Goal: Transaction & Acquisition: Purchase product/service

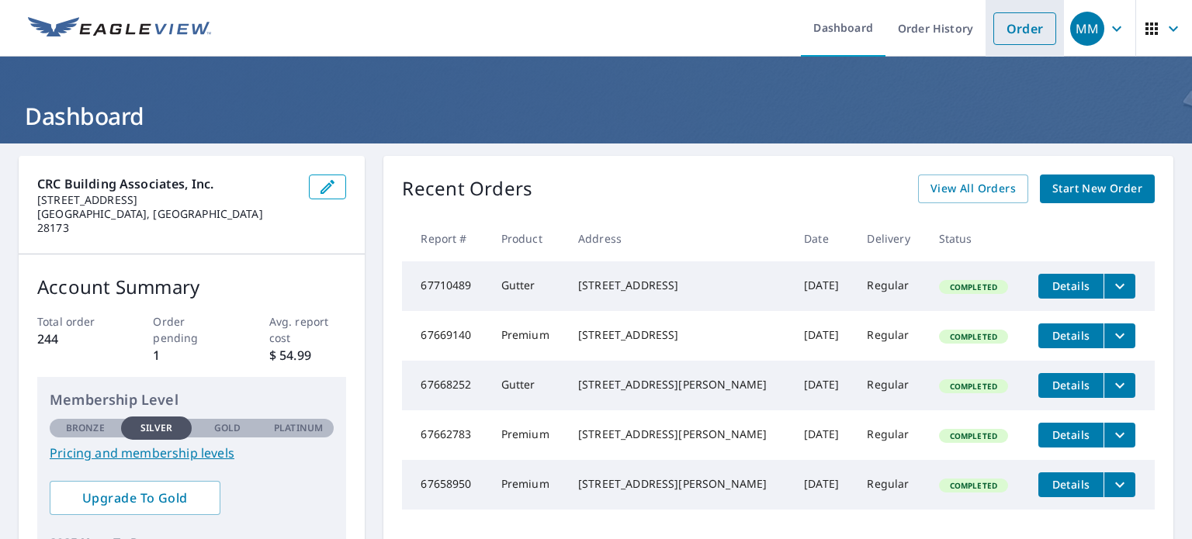
click at [1009, 34] on link "Order" at bounding box center [1024, 28] width 63 height 33
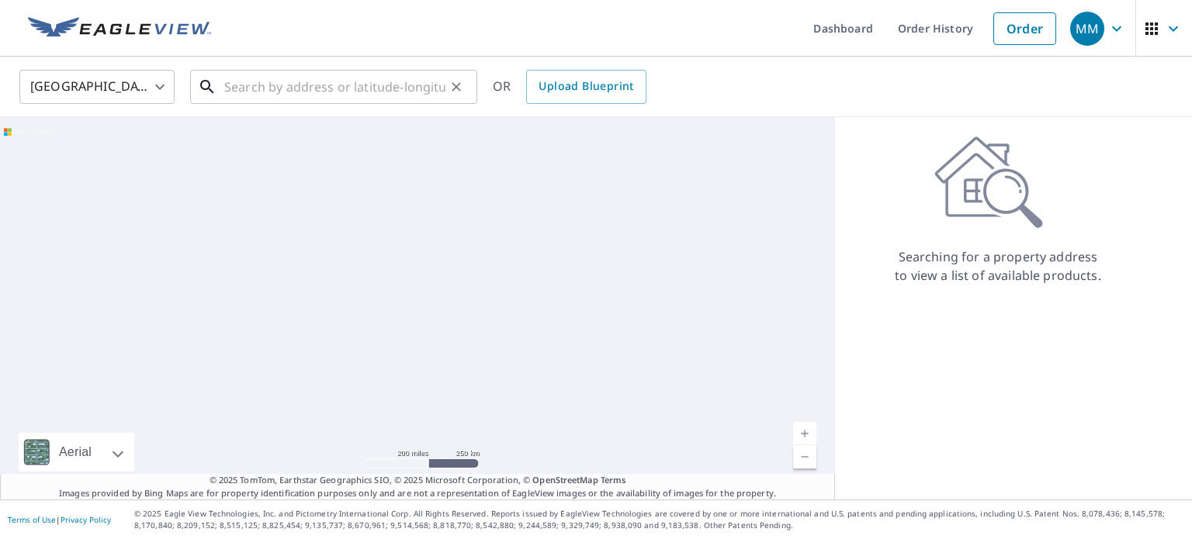
click at [254, 93] on input "text" at bounding box center [334, 86] width 221 height 43
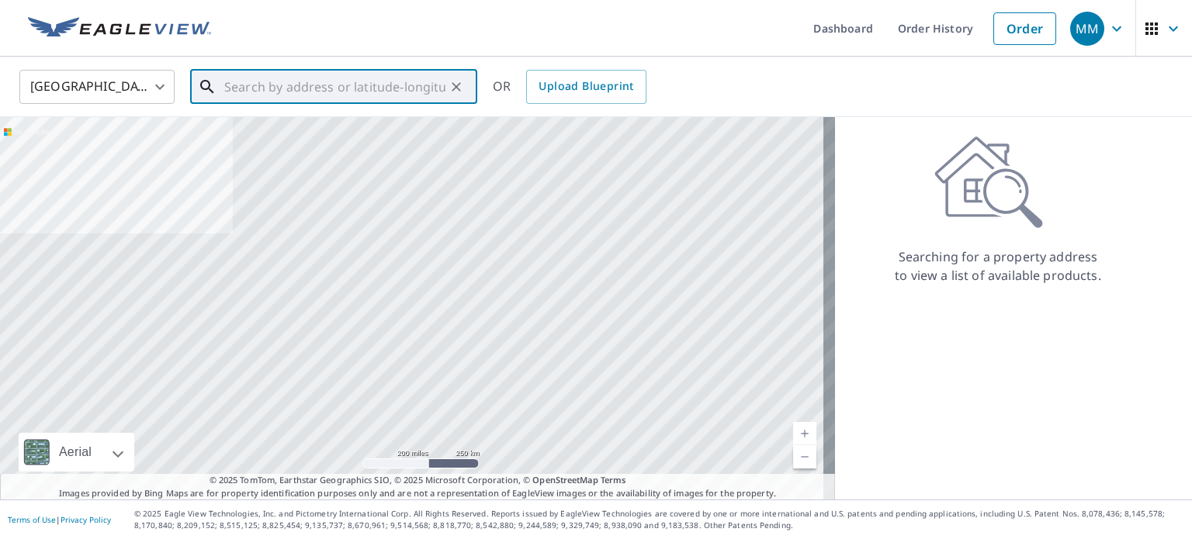
paste input "[STREET_ADDRESS]"
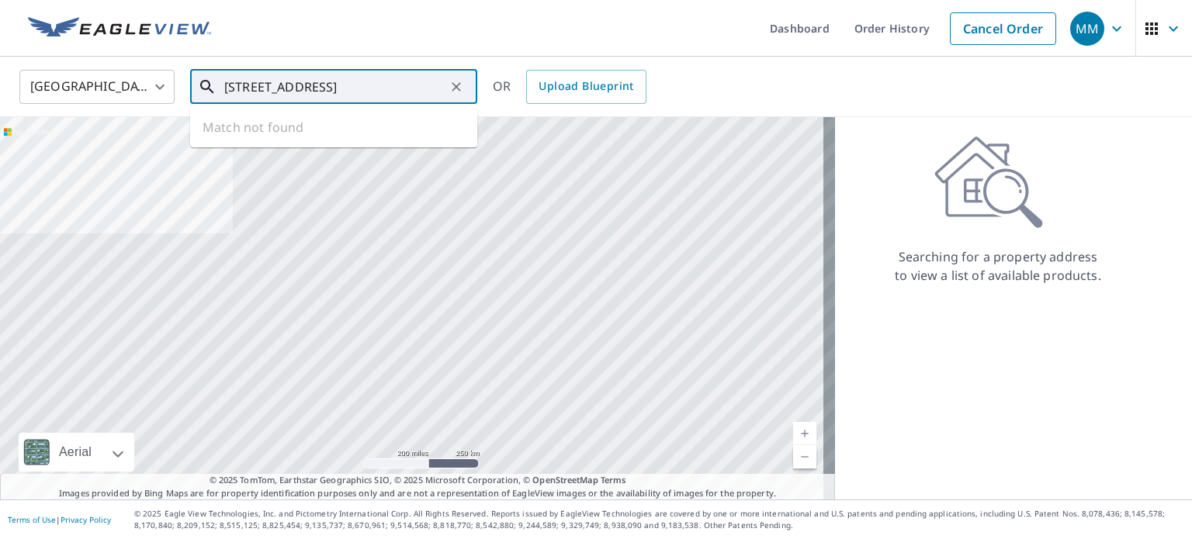
scroll to position [0, 65]
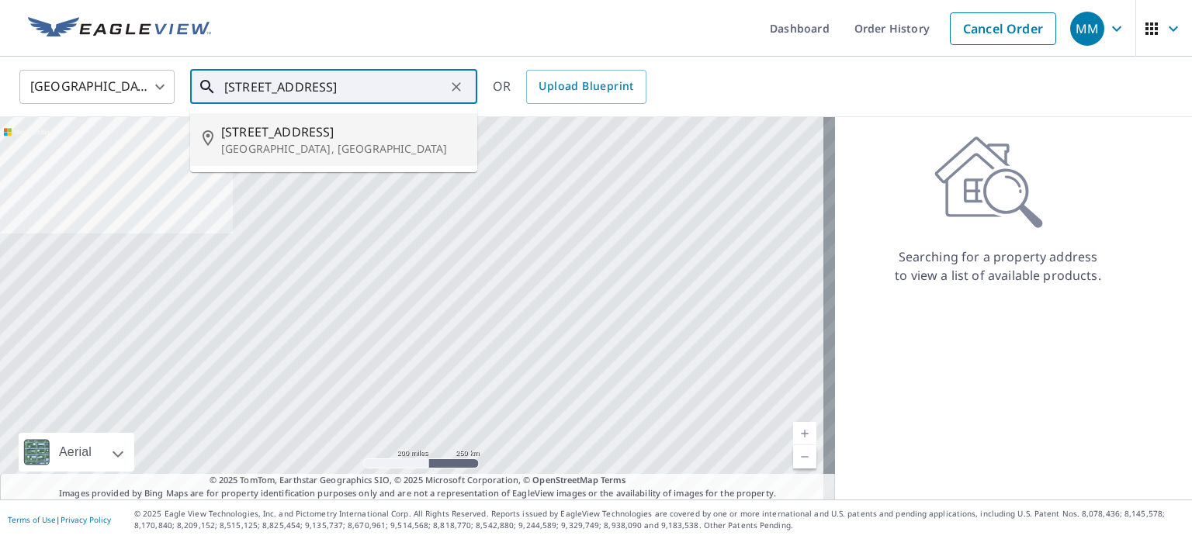
click at [282, 140] on span "[STREET_ADDRESS]" at bounding box center [343, 132] width 244 height 19
type input "[STREET_ADDRESS]"
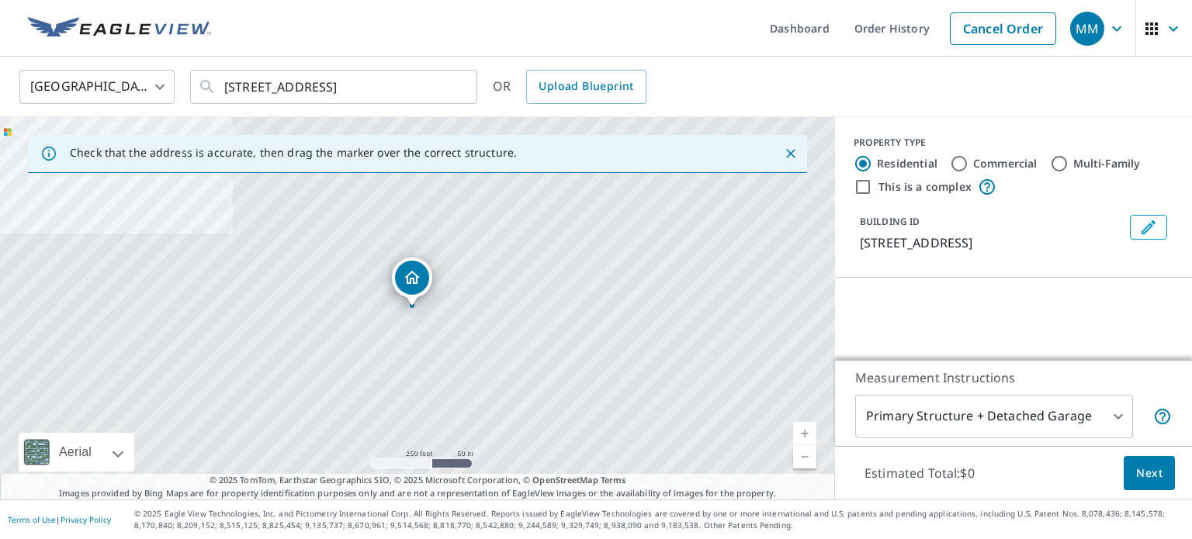
scroll to position [0, 0]
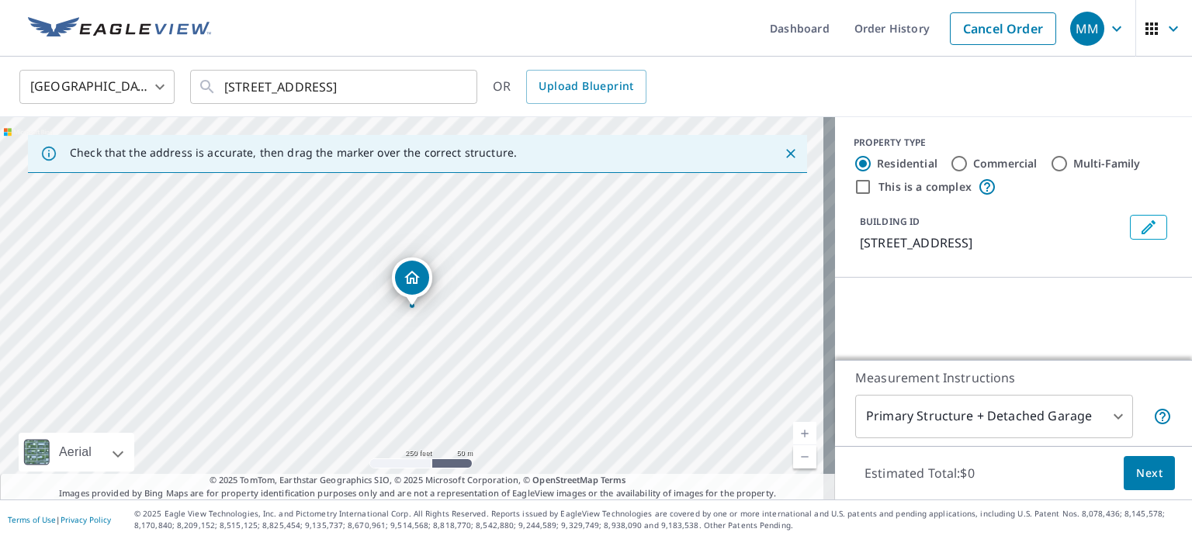
click at [1015, 420] on body "MM MM Dashboard Order History Cancel Order MM [GEOGRAPHIC_DATA] [GEOGRAPHIC_DAT…" at bounding box center [596, 269] width 1192 height 539
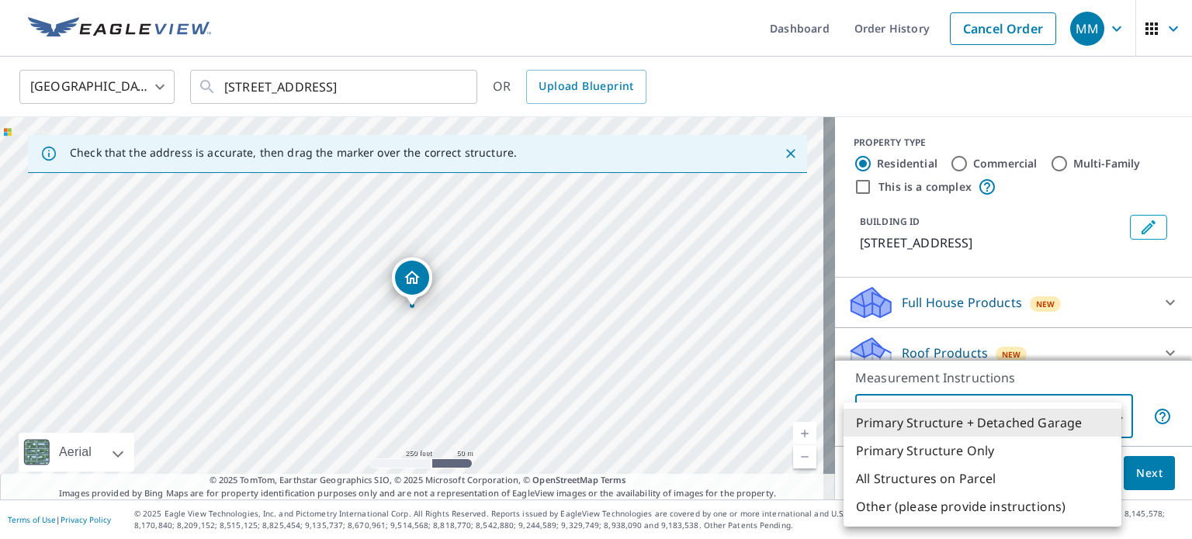
click at [1009, 445] on li "Primary Structure Only" at bounding box center [982, 451] width 278 height 28
type input "2"
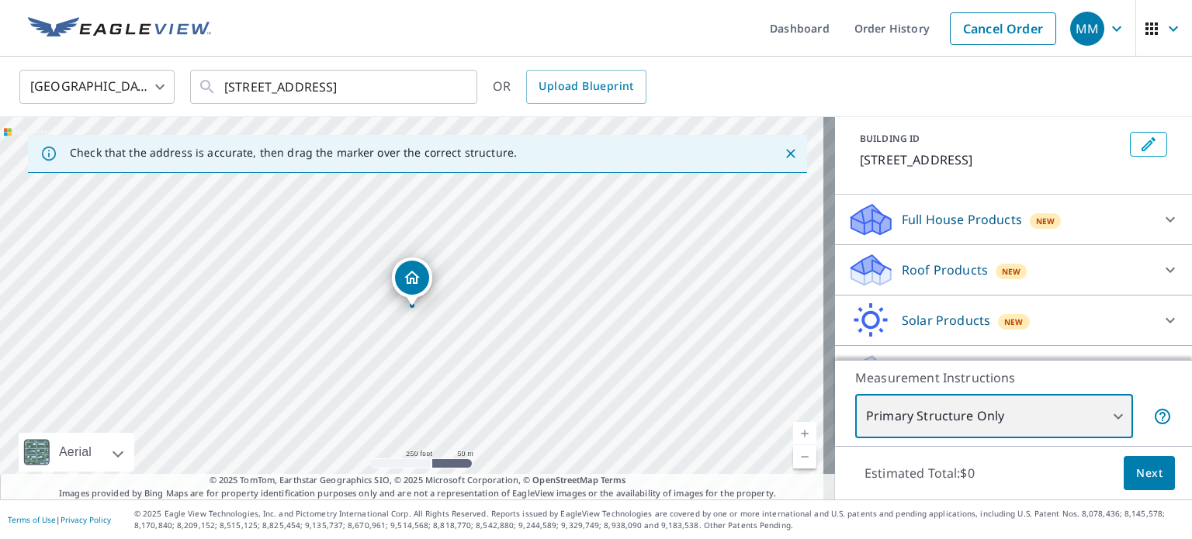
scroll to position [84, 0]
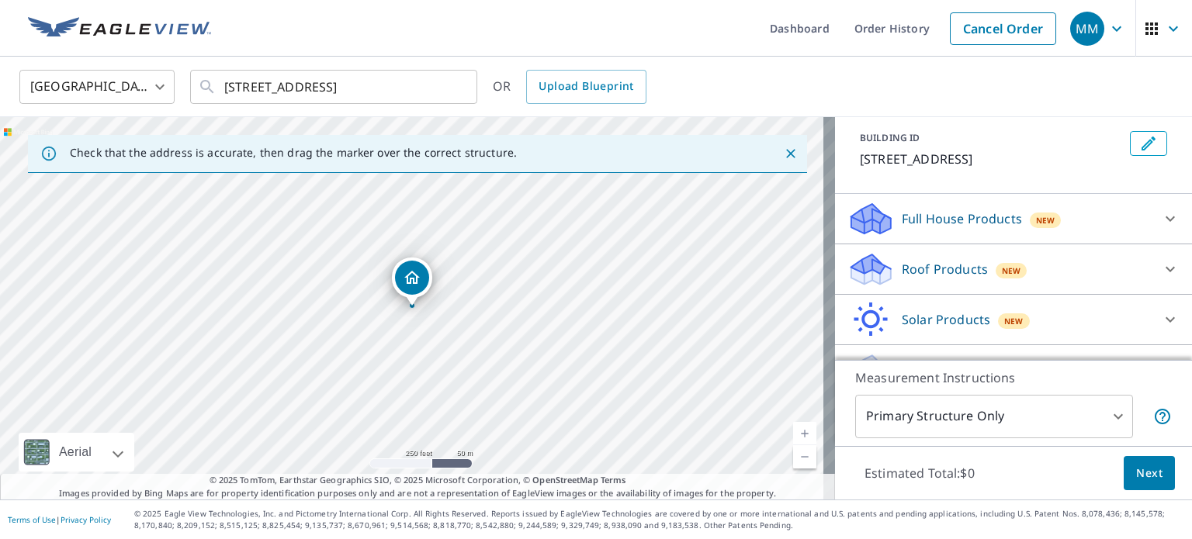
click at [1040, 265] on div "Roof Products New" at bounding box center [999, 269] width 304 height 36
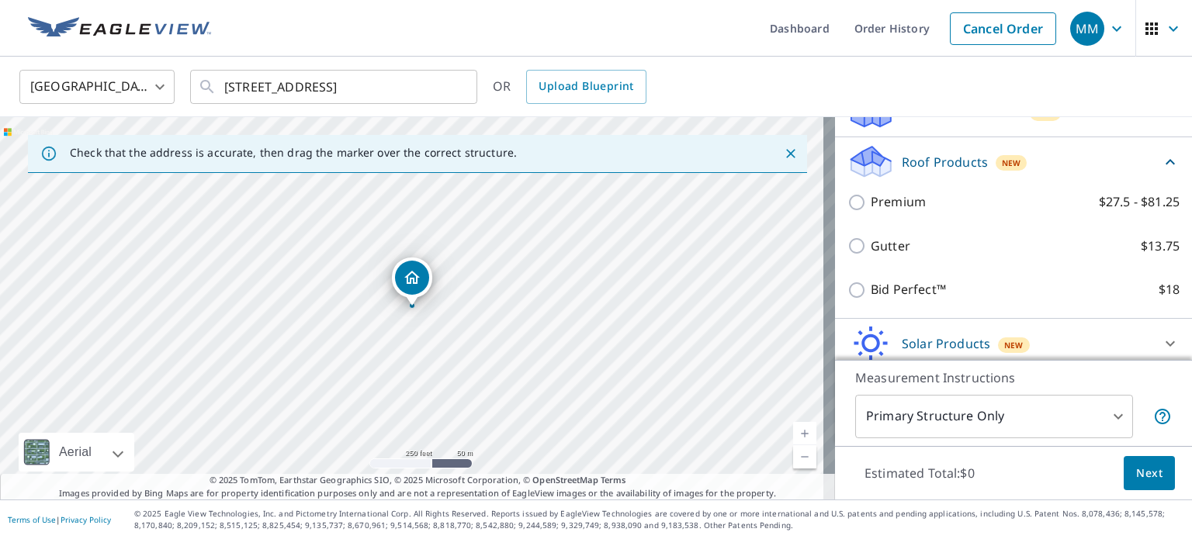
scroll to position [196, 0]
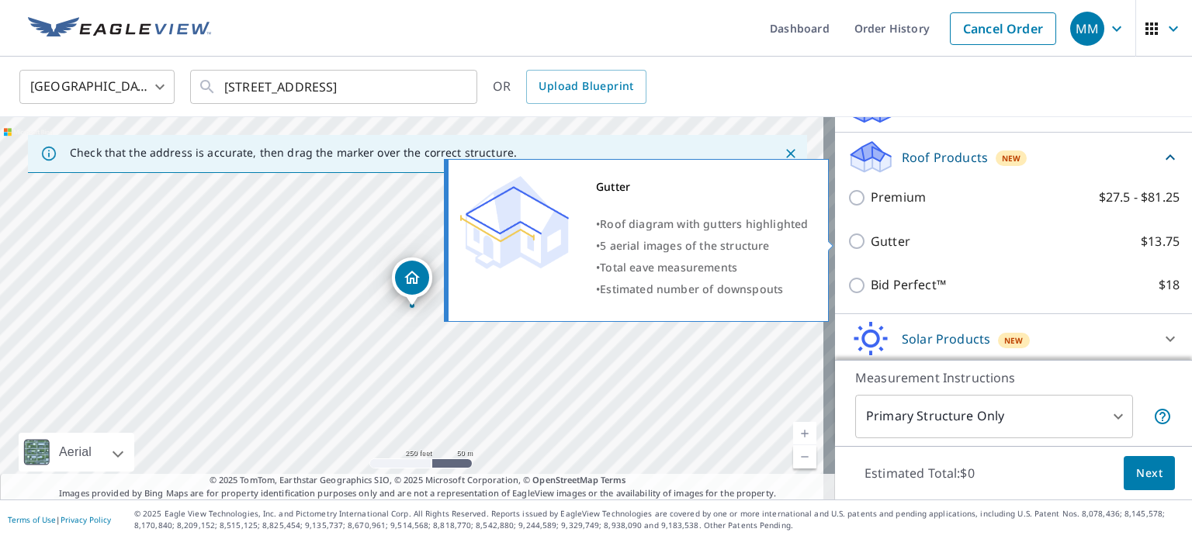
click at [847, 237] on input "Gutter $13.75" at bounding box center [858, 241] width 23 height 19
checkbox input "true"
type input "1"
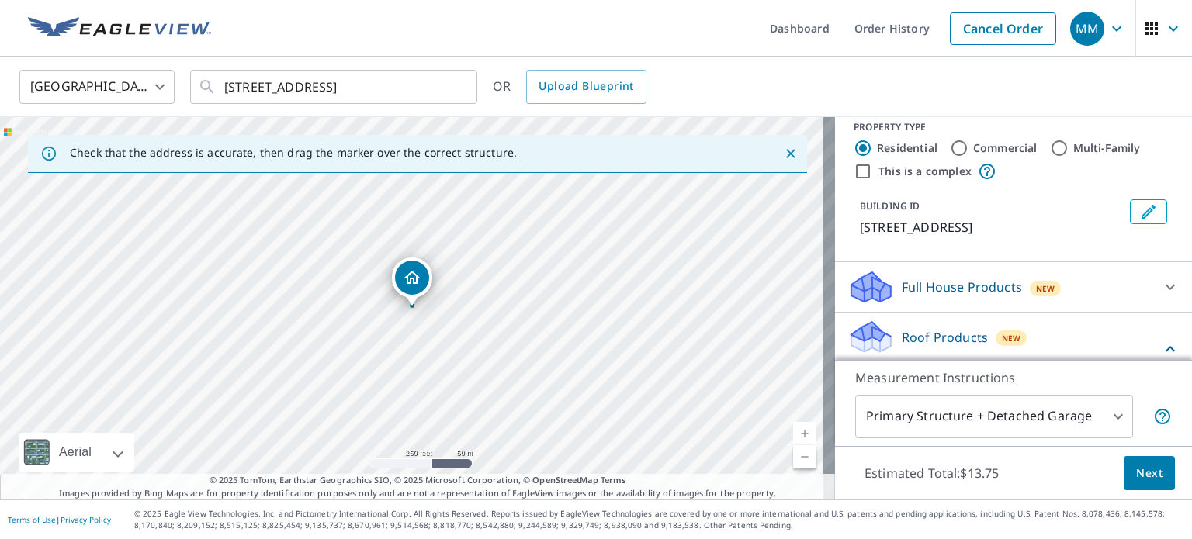
scroll to position [0, 0]
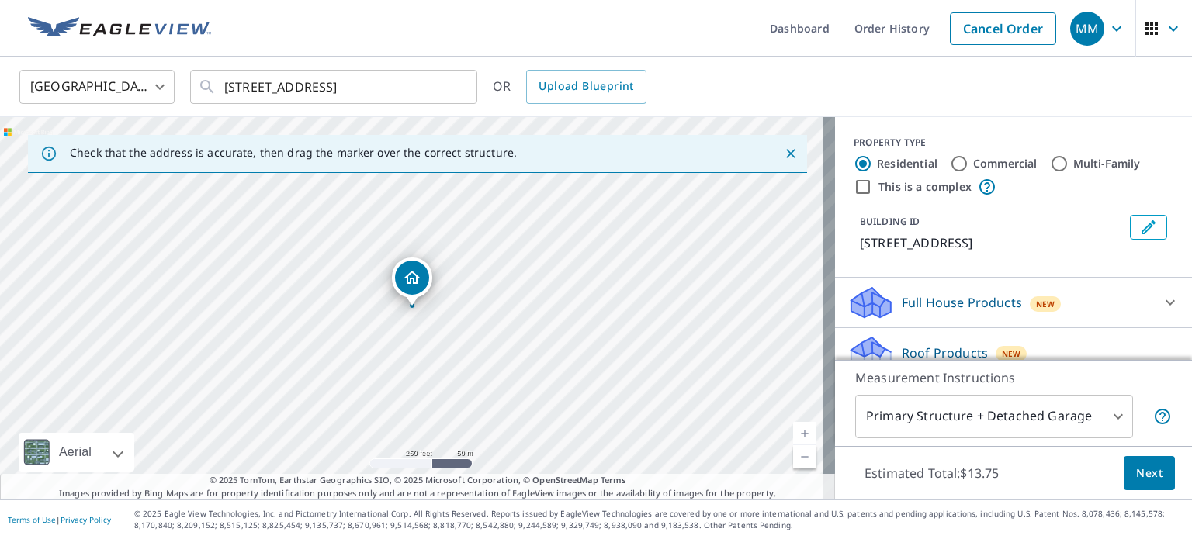
click at [1136, 479] on span "Next" at bounding box center [1149, 473] width 26 height 19
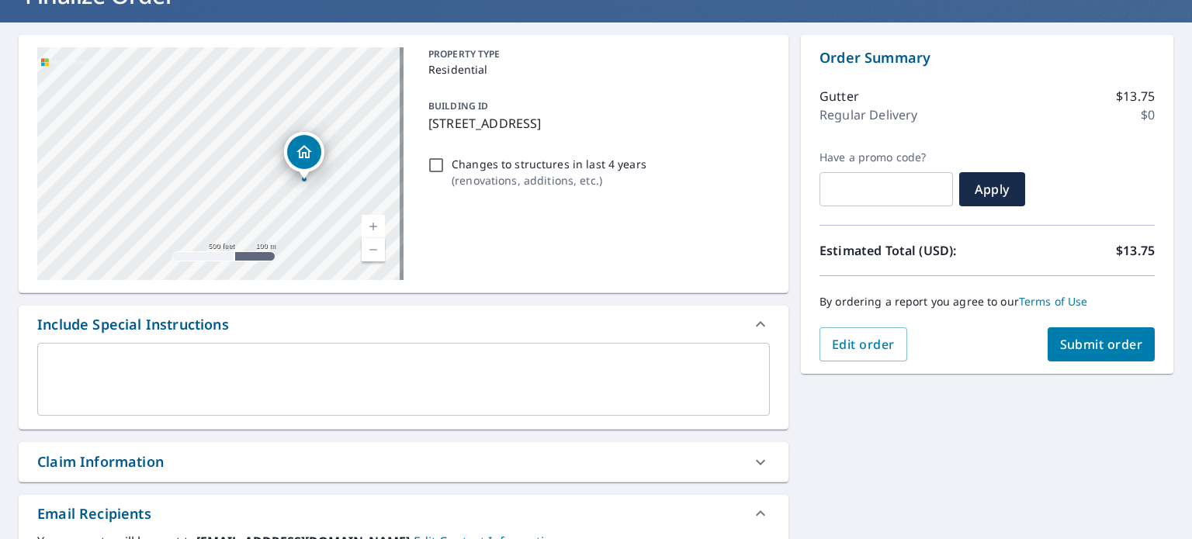
scroll to position [115, 0]
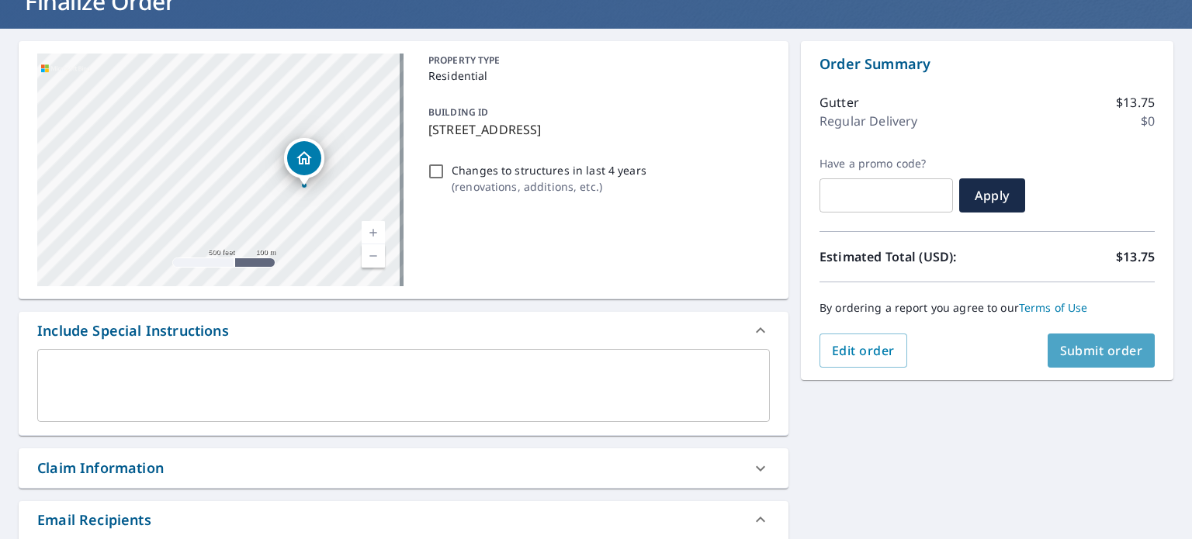
click at [1060, 352] on span "Submit order" at bounding box center [1101, 350] width 83 height 17
